Goal: Task Accomplishment & Management: Use online tool/utility

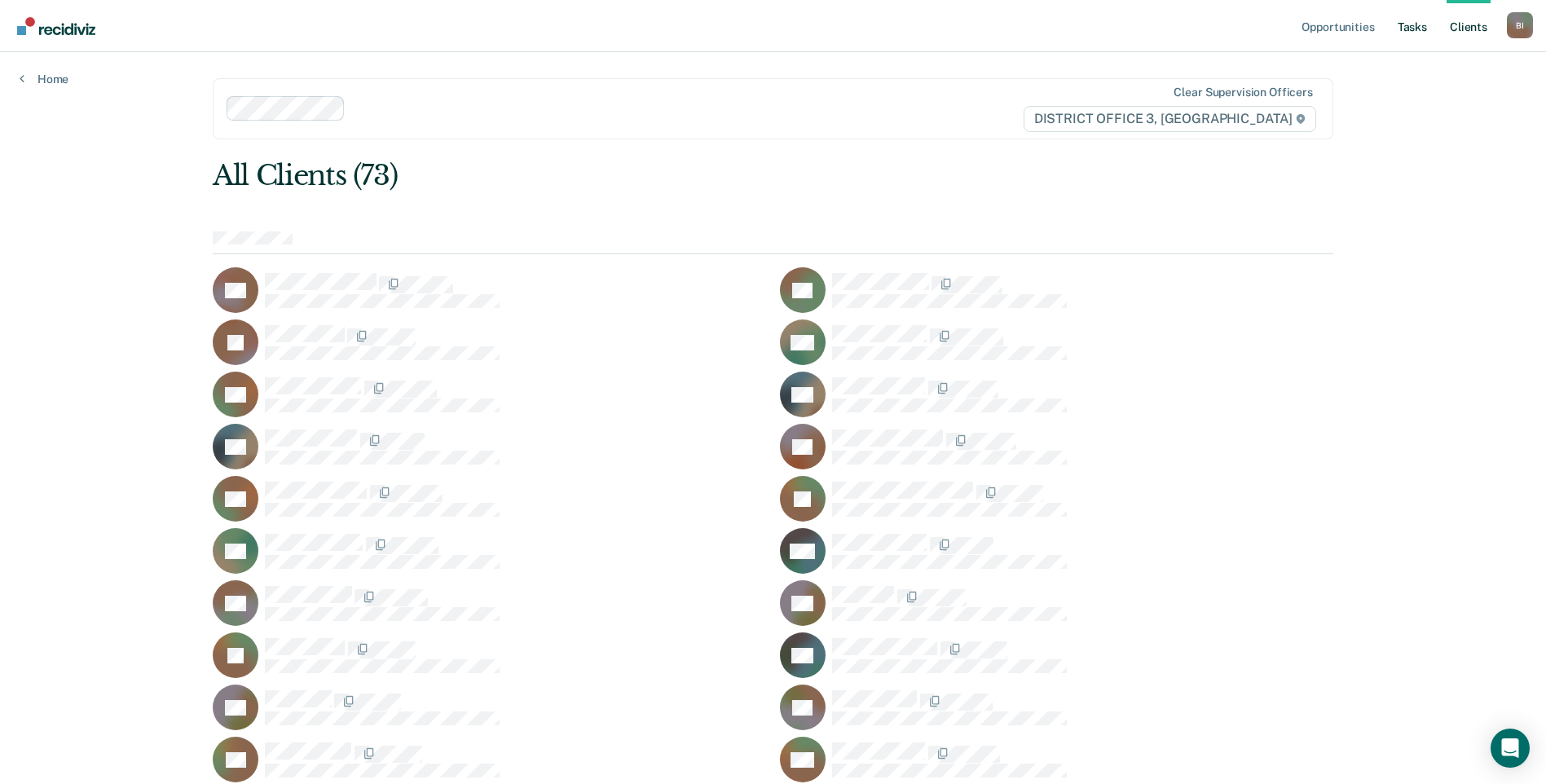
click at [1423, 35] on link "Tasks" at bounding box center [1412, 26] width 36 height 52
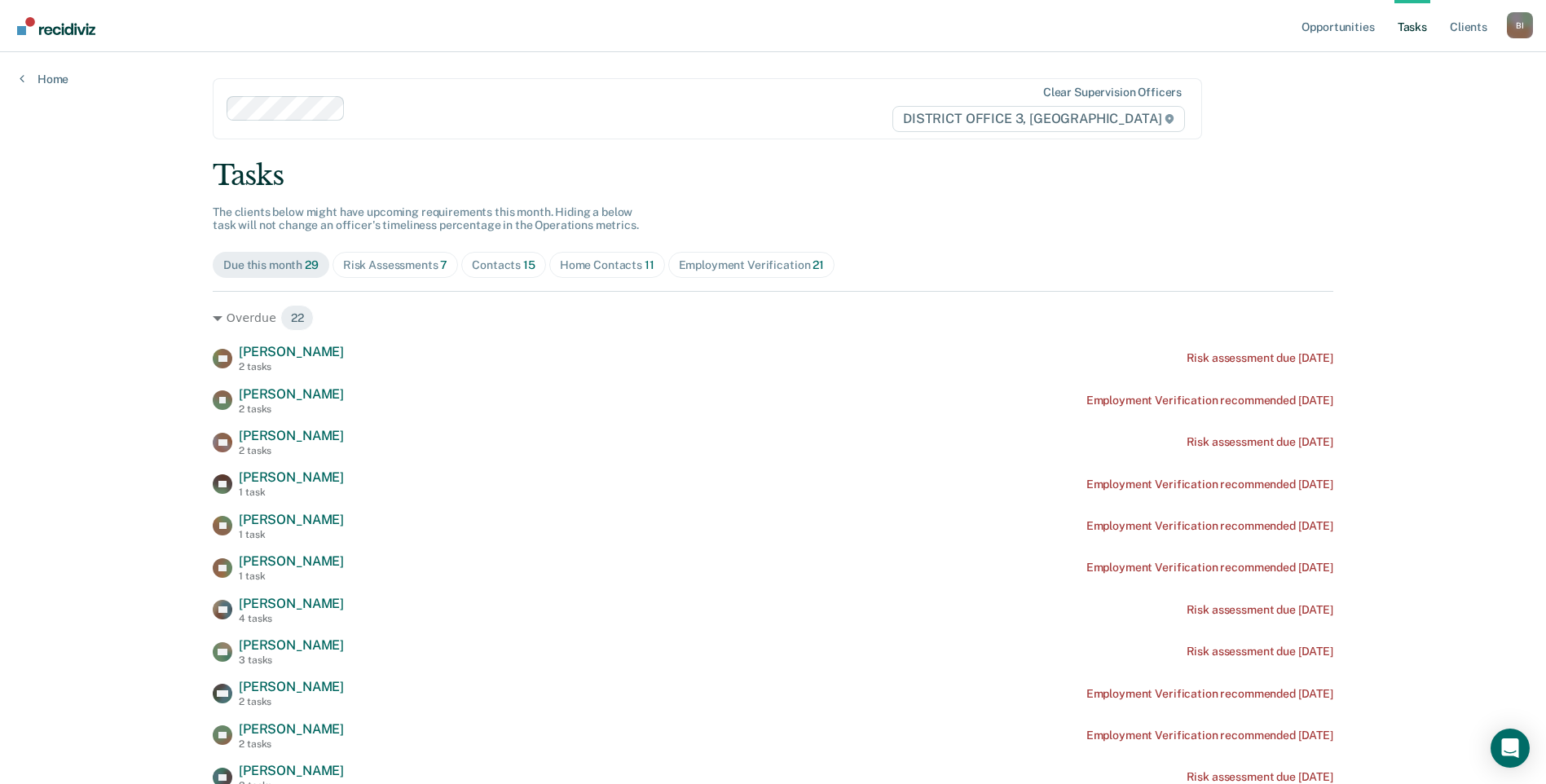
click at [415, 272] on div "Risk Assessments 7" at bounding box center [396, 265] width 105 height 14
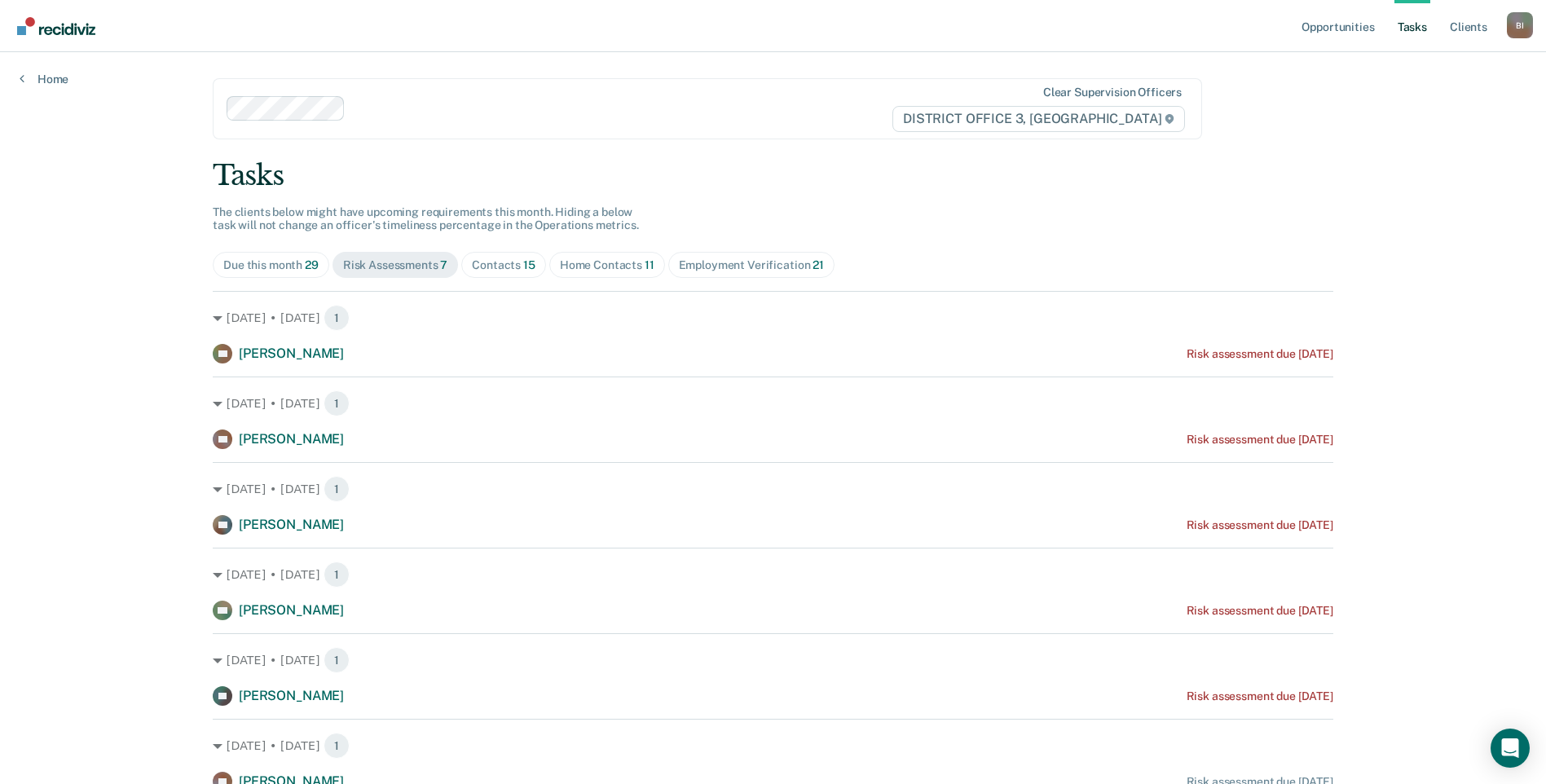
click at [574, 279] on div "Tasks The clients below might have upcoming requirements this month. Hiding a b…" at bounding box center [773, 518] width 1121 height 718
click at [575, 274] on span "Home Contacts 11" at bounding box center [607, 265] width 116 height 26
